Goal: Task Accomplishment & Management: Use online tool/utility

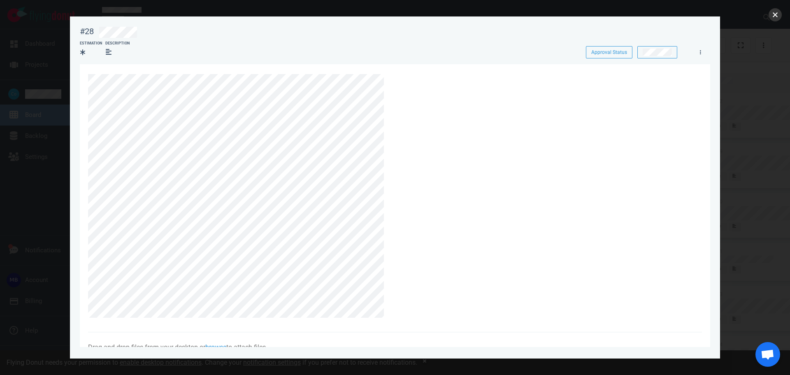
click at [777, 15] on button "close" at bounding box center [775, 14] width 13 height 13
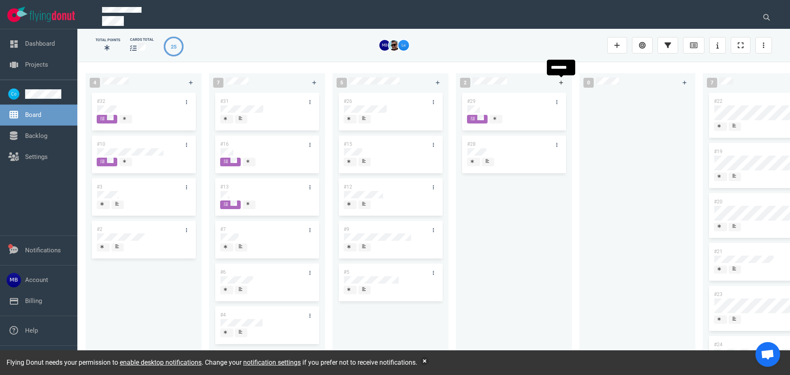
click at [558, 85] on link at bounding box center [561, 82] width 13 height 10
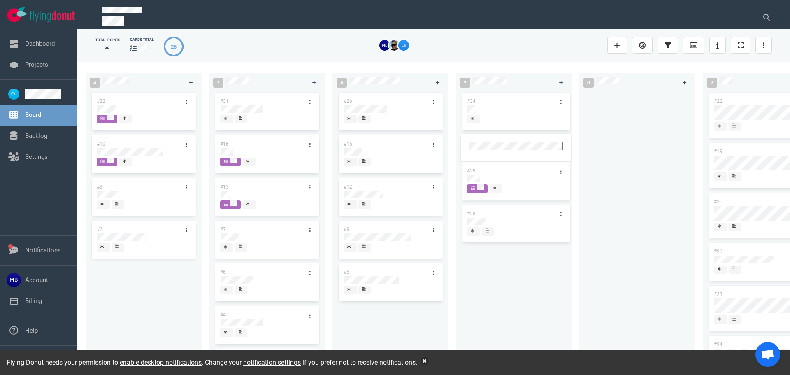
click at [498, 109] on div at bounding box center [516, 108] width 98 height 7
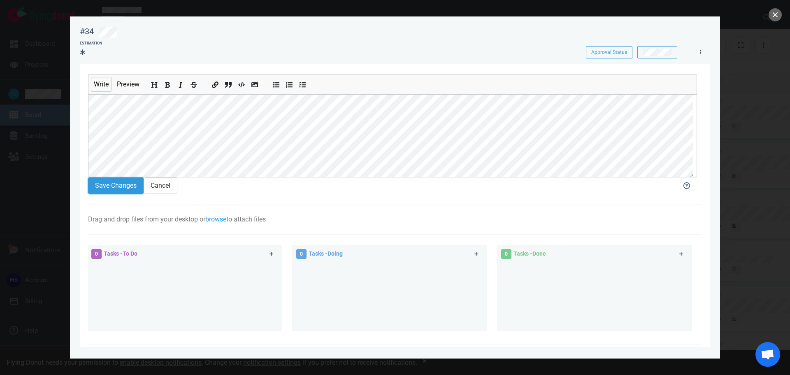
drag, startPoint x: 100, startPoint y: 194, endPoint x: 109, endPoint y: 191, distance: 9.1
click at [100, 193] on button "Save Changes" at bounding box center [116, 185] width 56 height 16
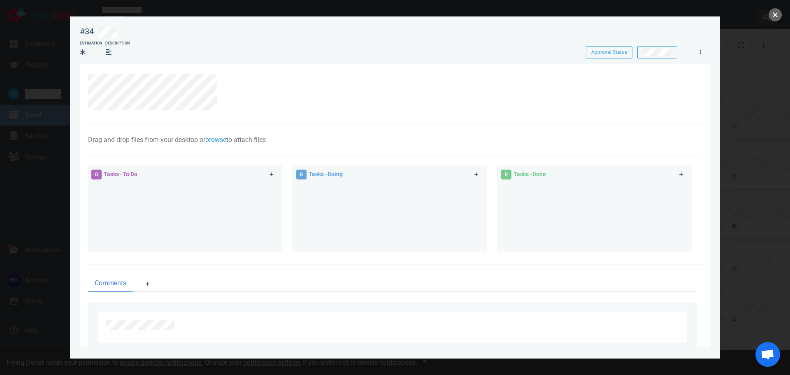
click at [774, 17] on button "close" at bounding box center [775, 14] width 13 height 13
